Goal: Transaction & Acquisition: Book appointment/travel/reservation

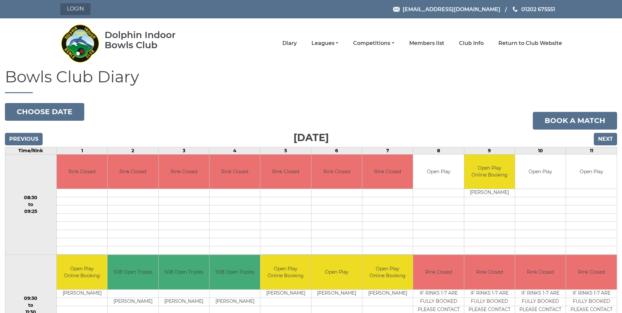
click at [77, 8] on link "Login" at bounding box center [75, 9] width 30 height 12
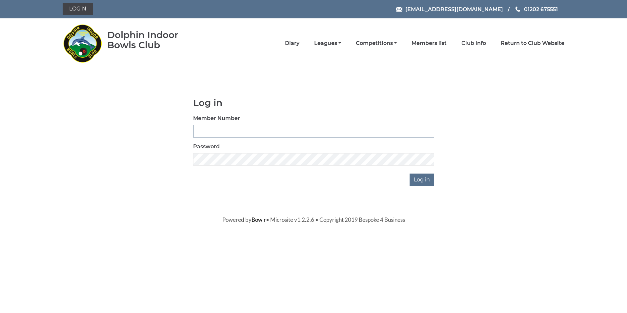
click at [233, 130] on input "Member Number" at bounding box center [313, 131] width 241 height 12
click at [215, 132] on input "Member Number" at bounding box center [313, 131] width 241 height 12
type input "3054"
click at [409, 173] on input "Log in" at bounding box center [421, 179] width 25 height 12
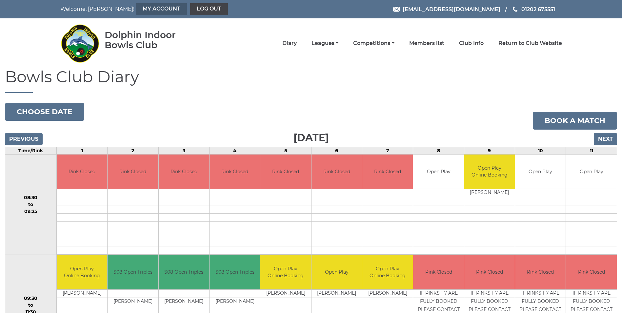
click at [136, 9] on link "My Account" at bounding box center [161, 9] width 51 height 12
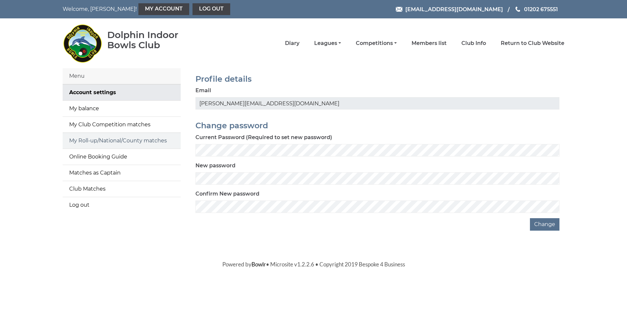
click at [105, 139] on link "My Roll-up/National/County matches" at bounding box center [122, 141] width 118 height 16
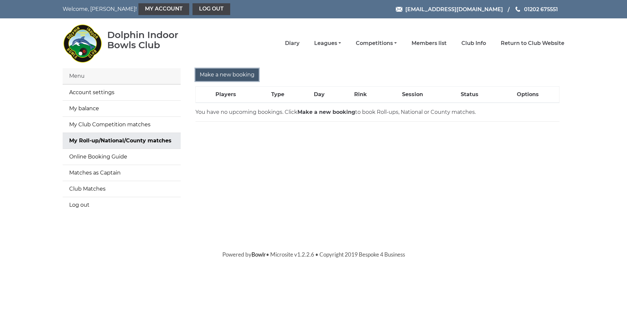
click at [232, 77] on input "Make a new booking" at bounding box center [226, 74] width 63 height 12
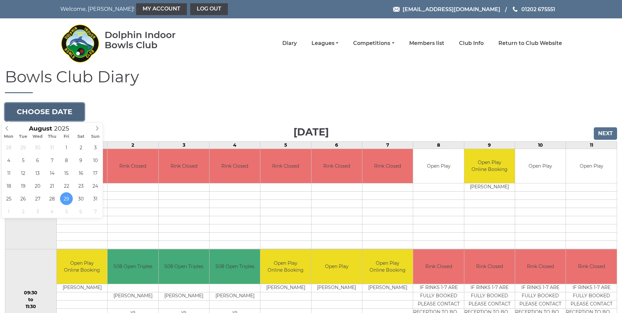
click at [62, 109] on button "Choose date" at bounding box center [44, 112] width 79 height 18
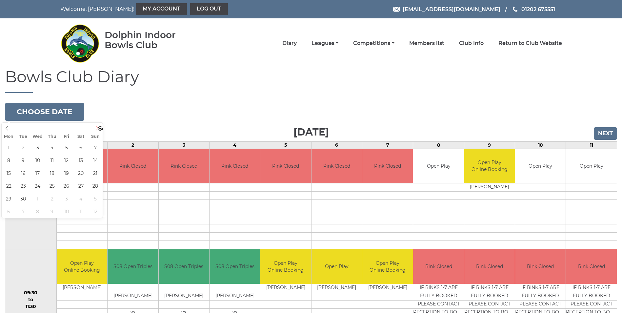
click at [96, 129] on icon at bounding box center [97, 128] width 5 height 5
type input "2025-09-01"
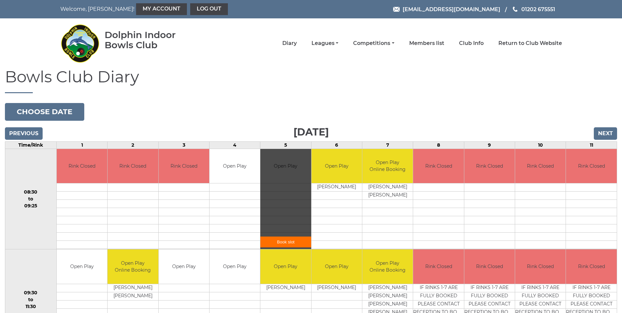
click at [277, 241] on link "Book slot" at bounding box center [285, 241] width 50 height 11
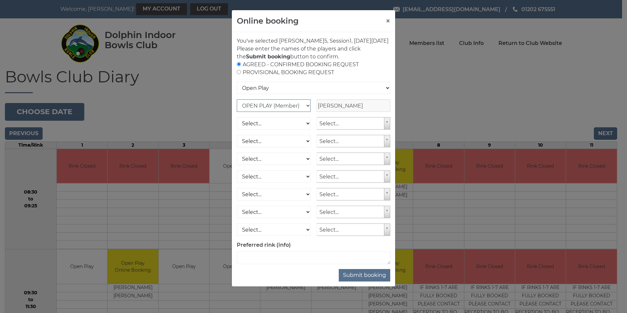
click at [304, 112] on select "OPEN PLAY (Member) SPOONS (Member) 16 - 30 Club (Member) National County (Membe…" at bounding box center [274, 105] width 74 height 12
click at [306, 112] on select "OPEN PLAY (Member) SPOONS (Member) 16 - 30 Club (Member) National County (Membe…" at bounding box center [274, 105] width 74 height 12
click at [388, 20] on button "×" at bounding box center [387, 21] width 5 height 8
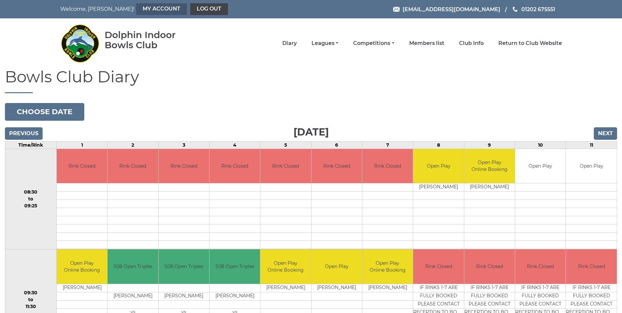
click at [136, 10] on link "My Account" at bounding box center [161, 9] width 51 height 12
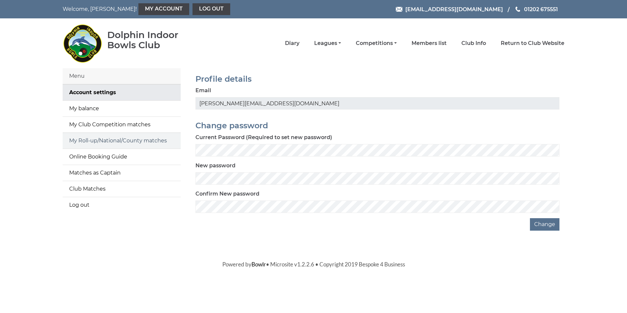
click at [114, 139] on link "My Roll-up/National/County matches" at bounding box center [122, 141] width 118 height 16
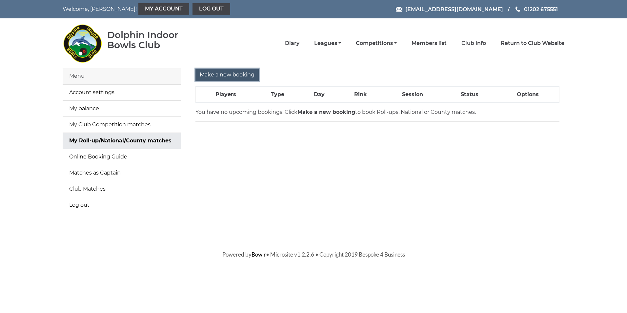
click at [231, 75] on input "Make a new booking" at bounding box center [226, 74] width 63 height 12
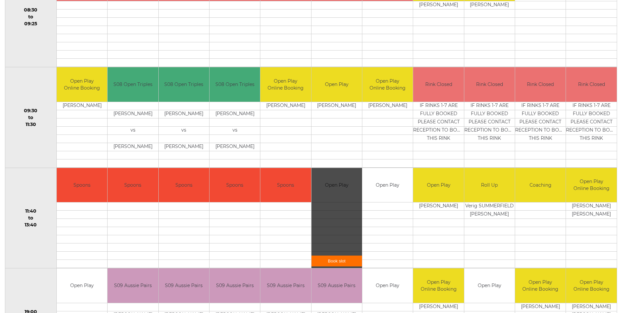
scroll to position [197, 0]
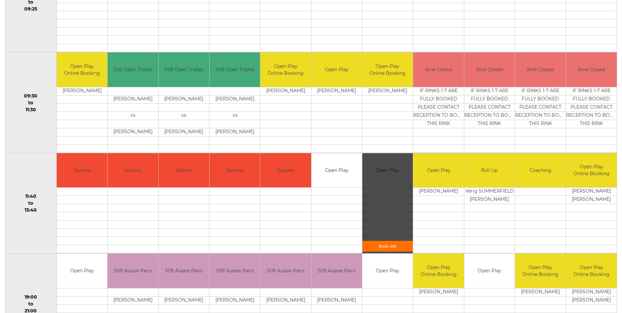
click at [386, 246] on link "Book slot" at bounding box center [387, 246] width 50 height 11
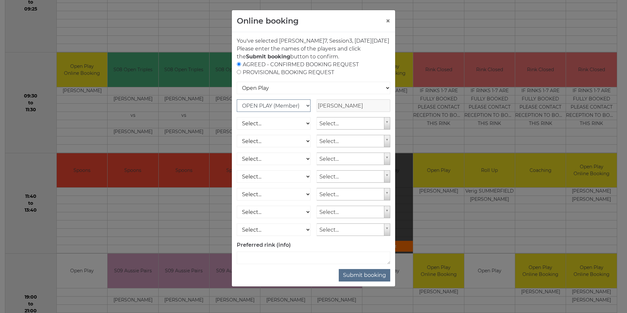
click at [277, 112] on select "OPEN PLAY (Member) OPEN PLAY 1 HOUR (Member) SPOONS (Member) 16 - 30 Club (Memb…" at bounding box center [274, 105] width 74 height 12
click at [387, 19] on button "×" at bounding box center [387, 21] width 5 height 8
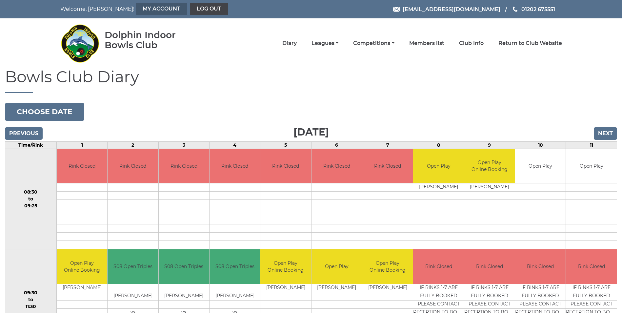
click at [136, 10] on link "My Account" at bounding box center [161, 9] width 51 height 12
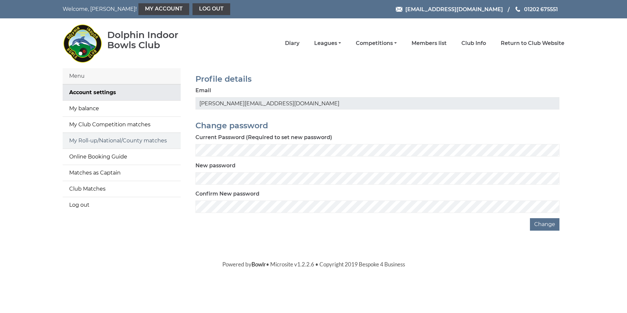
click at [112, 140] on link "My Roll-up/National/County matches" at bounding box center [122, 141] width 118 height 16
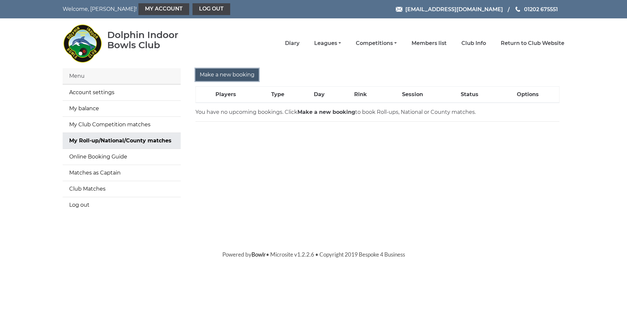
click at [225, 75] on input "Make a new booking" at bounding box center [226, 74] width 63 height 12
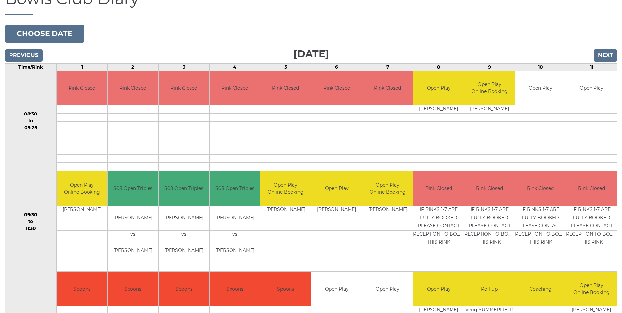
scroll to position [229, 0]
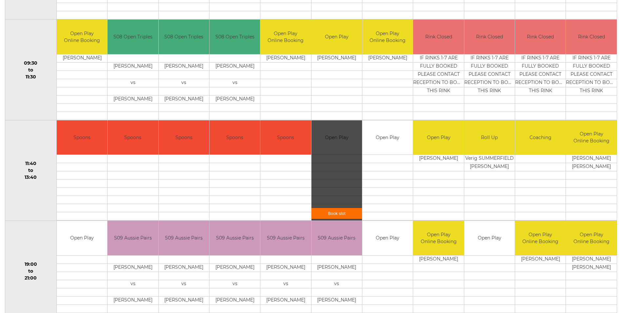
click at [332, 212] on link "Book slot" at bounding box center [336, 213] width 50 height 11
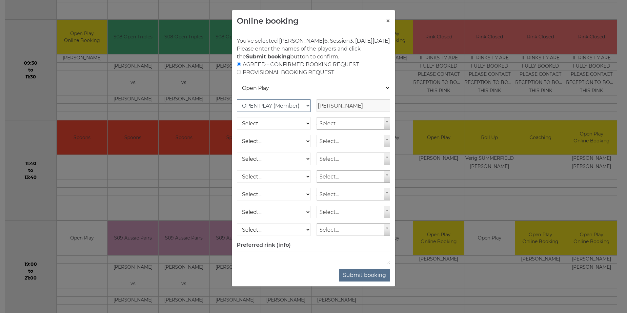
click at [293, 111] on select "OPEN PLAY (Member) SPOONS (Member) 16 - 30 Club (Member) National County (Membe…" at bounding box center [274, 105] width 74 height 12
click at [387, 20] on button "×" at bounding box center [387, 21] width 5 height 8
